Goal: Navigation & Orientation: Understand site structure

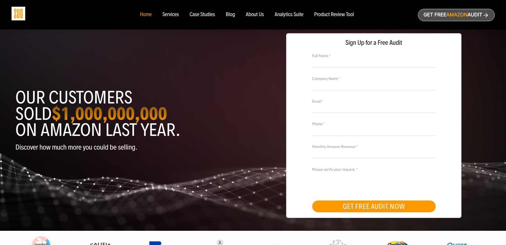
click at [336, 12] on div "Product Review Tool" at bounding box center [334, 15] width 40 height 6
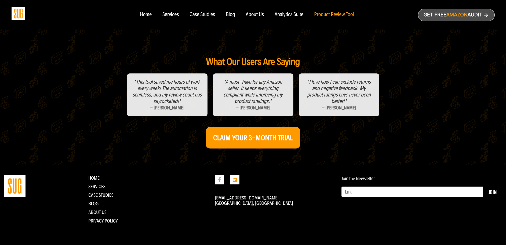
scroll to position [47, 0]
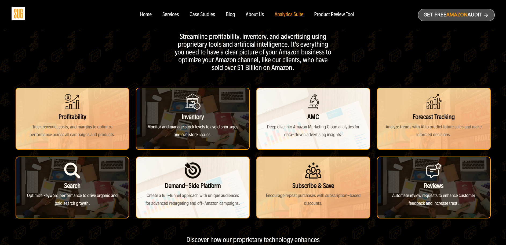
scroll to position [37, 0]
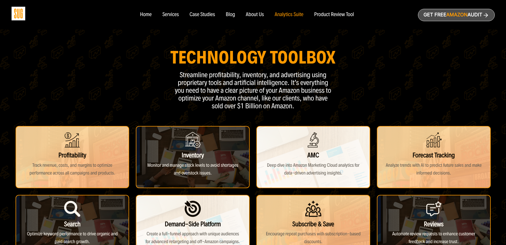
click at [249, 13] on div "About Us" at bounding box center [255, 15] width 18 height 6
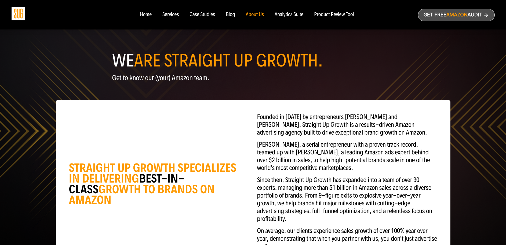
click at [231, 18] on nav "Home Services Case Studies Blog About Us" at bounding box center [252, 15] width 237 height 30
click at [208, 20] on nav "Home Services Case Studies Blog About Us" at bounding box center [252, 15] width 237 height 30
click at [207, 18] on nav "Home Services Case Studies Blog About Us" at bounding box center [252, 15] width 237 height 30
click at [198, 16] on div "Case Studies" at bounding box center [203, 15] width 26 height 6
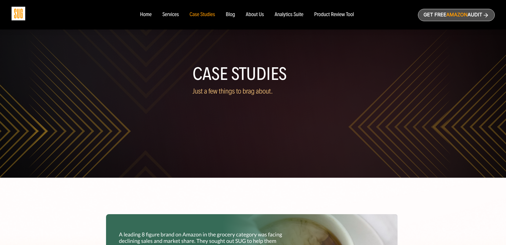
click at [180, 15] on ul "Home Services Case Studies" at bounding box center [246, 15] width 225 height 6
